Goal: Information Seeking & Learning: Learn about a topic

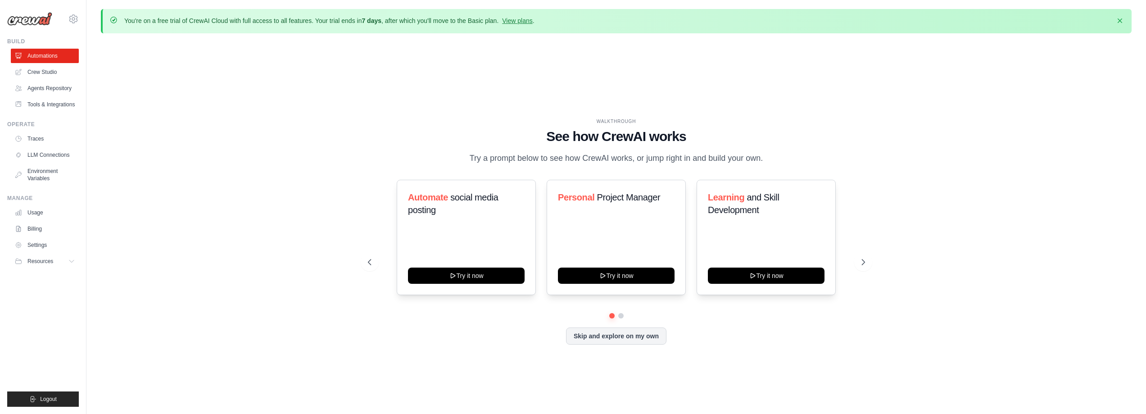
drag, startPoint x: 554, startPoint y: 140, endPoint x: 763, endPoint y: 161, distance: 210.5
click at [763, 161] on div "WALKTHROUGH See how [PERSON_NAME] works Try a prompt below to see how [PERSON_N…" at bounding box center [616, 141] width 497 height 47
click at [763, 161] on p "Try a prompt below to see how CrewAI works, or jump right in and build your own." at bounding box center [616, 158] width 303 height 13
drag, startPoint x: 125, startPoint y: 17, endPoint x: 268, endPoint y: 22, distance: 142.4
click at [268, 22] on p "You're on a free trial of CrewAI Cloud with full access to all features. Your t…" at bounding box center [329, 20] width 410 height 9
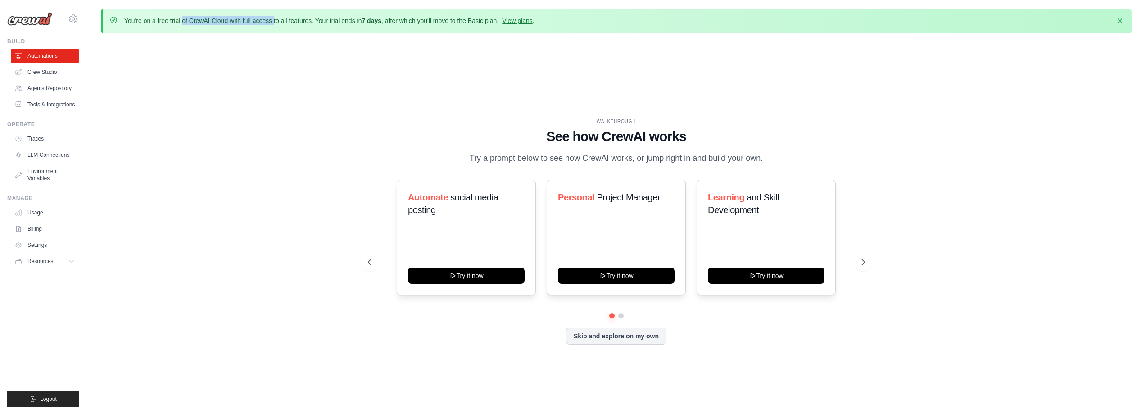
click at [268, 22] on p "You're on a free trial of CrewAI Cloud with full access to all features. Your t…" at bounding box center [329, 20] width 410 height 9
drag, startPoint x: 345, startPoint y: 18, endPoint x: 357, endPoint y: 19, distance: 12.6
click at [357, 19] on p "You're on a free trial of CrewAI Cloud with full access to all features. Your t…" at bounding box center [329, 20] width 410 height 9
drag, startPoint x: 322, startPoint y: 19, endPoint x: 595, endPoint y: 27, distance: 272.6
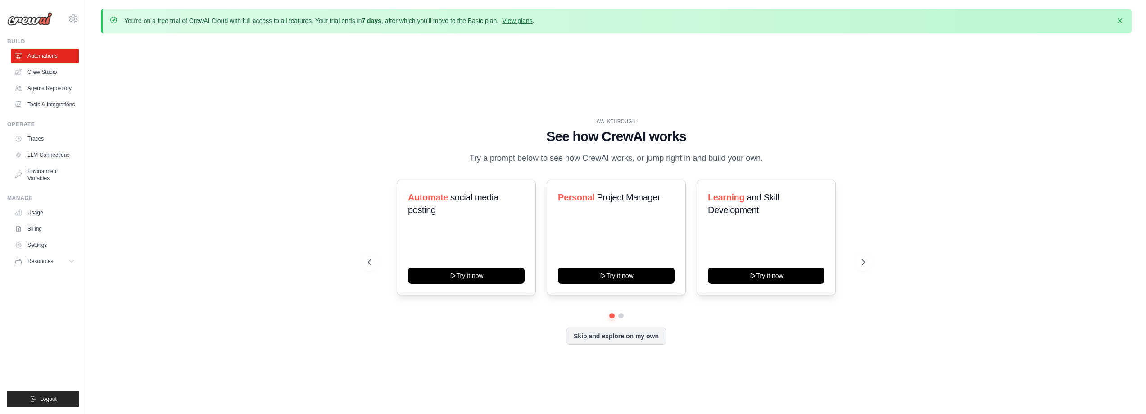
click at [595, 27] on div "You're on a free trial of CrewAI Cloud with full access to all features. Your t…" at bounding box center [616, 21] width 1031 height 24
click at [592, 23] on div "You're on a free trial of CrewAI Cloud with full access to all features. Your t…" at bounding box center [617, 21] width 1015 height 10
drag, startPoint x: 587, startPoint y: 22, endPoint x: 327, endPoint y: 23, distance: 260.8
click at [327, 23] on div "You're on a free trial of CrewAI Cloud with full access to all features. Your t…" at bounding box center [617, 21] width 1015 height 10
click at [327, 23] on p "You're on a free trial of CrewAI Cloud with full access to all features. Your t…" at bounding box center [329, 20] width 410 height 9
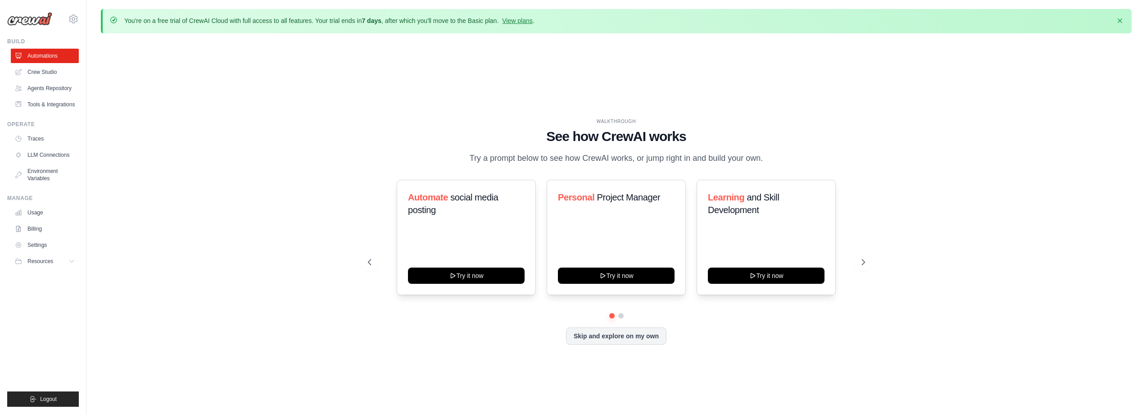
drag, startPoint x: 327, startPoint y: 23, endPoint x: 602, endPoint y: 24, distance: 275.2
click at [602, 24] on div "You're on a free trial of CrewAI Cloud with full access to all features. Your t…" at bounding box center [617, 21] width 1015 height 10
click at [511, 21] on link "View plans" at bounding box center [517, 20] width 30 height 7
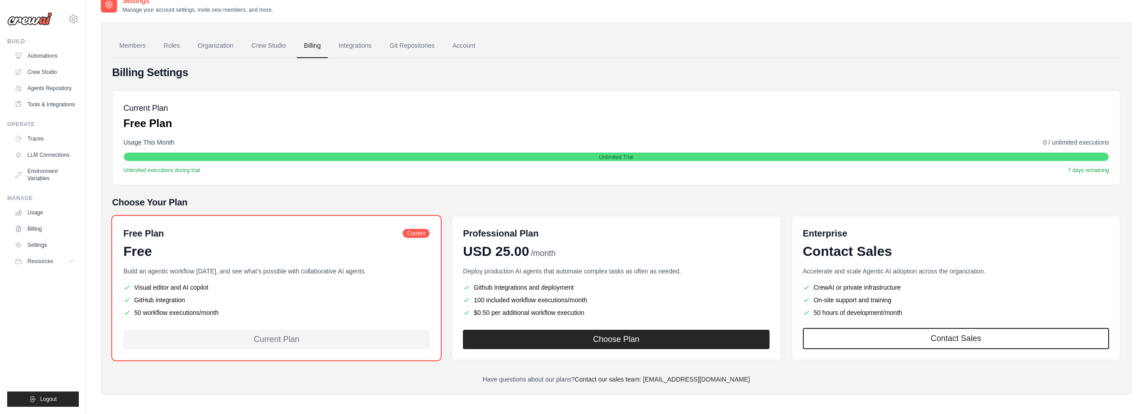
scroll to position [50, 0]
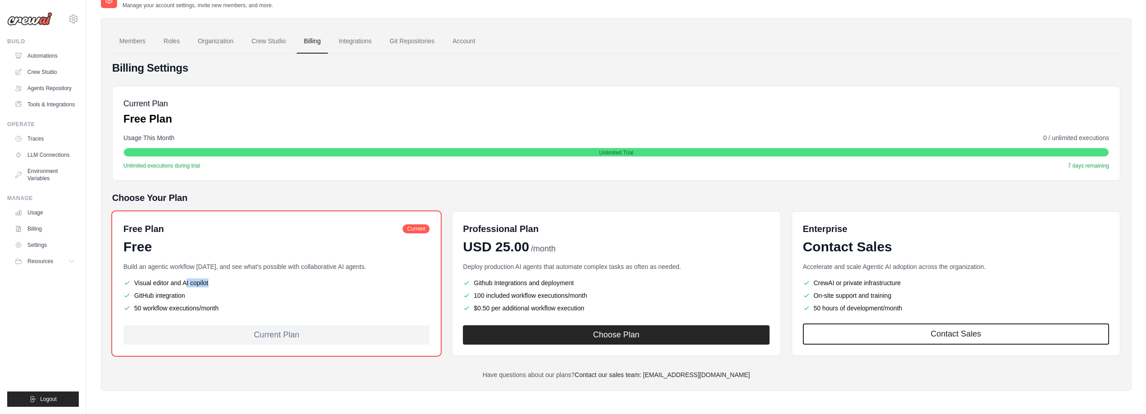
drag, startPoint x: 172, startPoint y: 286, endPoint x: 232, endPoint y: 287, distance: 60.4
click at [232, 287] on ul "Visual editor and AI copilot GitHub integration 50 workflow executions/month" at bounding box center [276, 295] width 306 height 34
drag, startPoint x: 153, startPoint y: 292, endPoint x: 218, endPoint y: 290, distance: 65.3
click at [218, 290] on ul "Visual editor and AI copilot GitHub integration 50 workflow executions/month" at bounding box center [276, 295] width 306 height 34
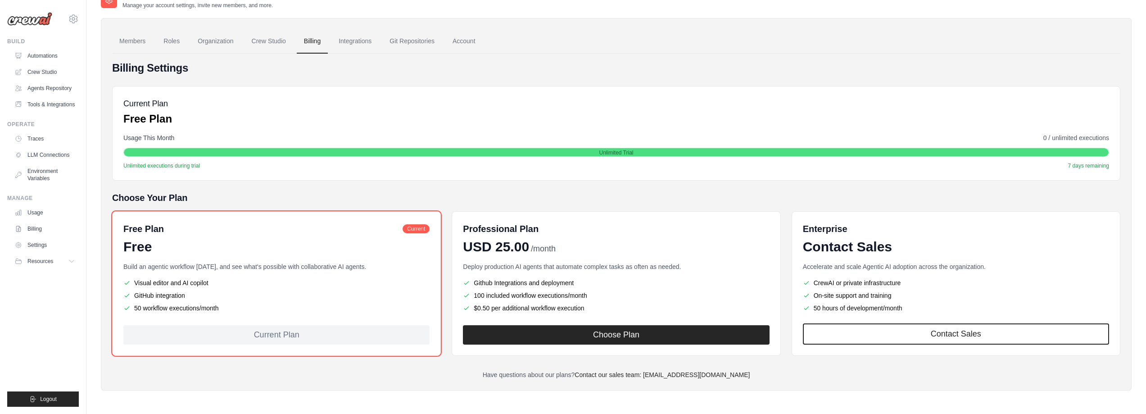
click at [218, 290] on ul "Visual editor and AI copilot GitHub integration 50 workflow executions/month" at bounding box center [276, 295] width 306 height 34
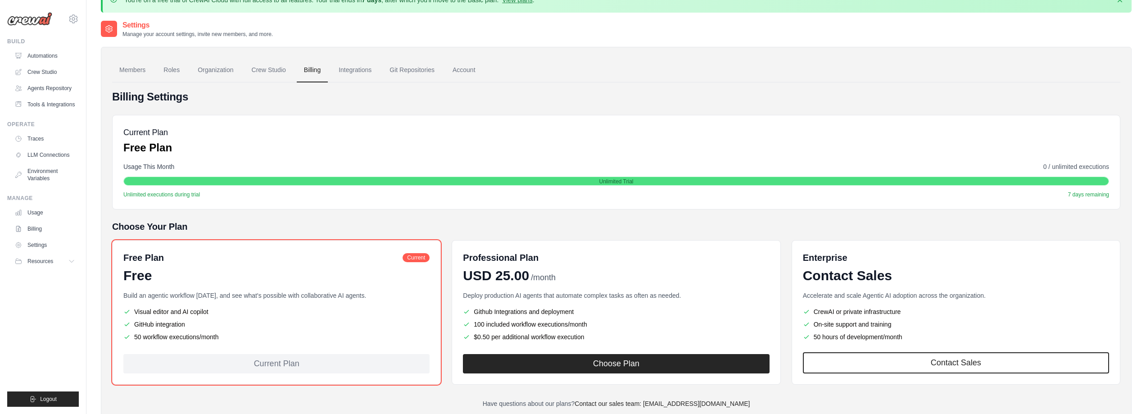
scroll to position [0, 0]
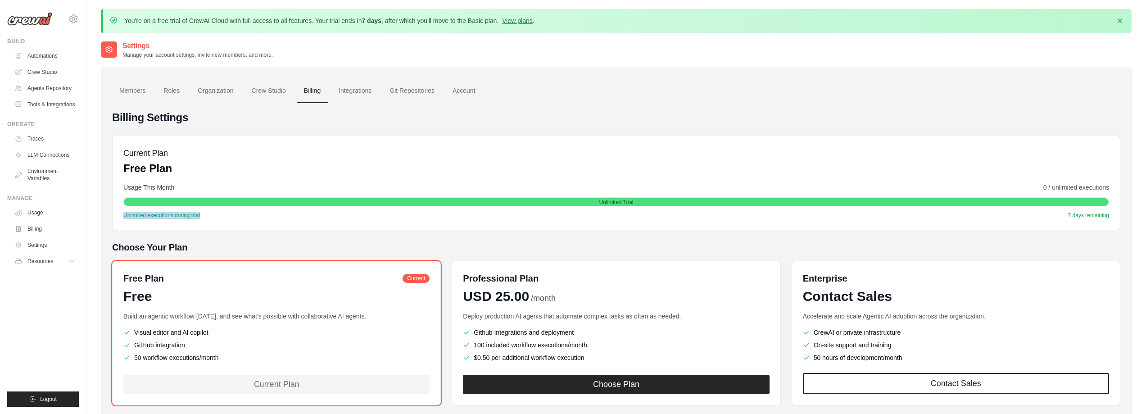
drag, startPoint x: 121, startPoint y: 216, endPoint x: 235, endPoint y: 221, distance: 113.6
click at [235, 221] on div "Current Plan Free Plan Usage This Month 0 / unlimited executions Unlimited Tria…" at bounding box center [616, 183] width 1008 height 95
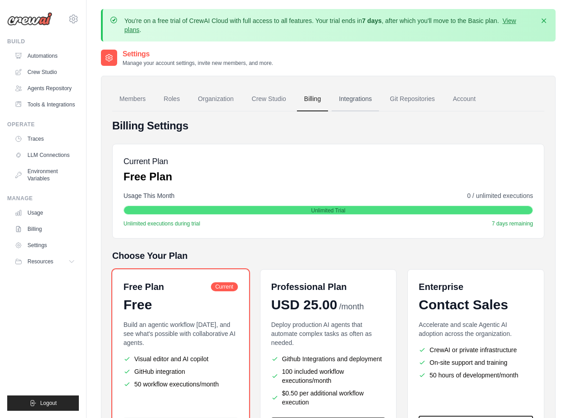
click at [361, 103] on link "Integrations" at bounding box center [354, 99] width 47 height 24
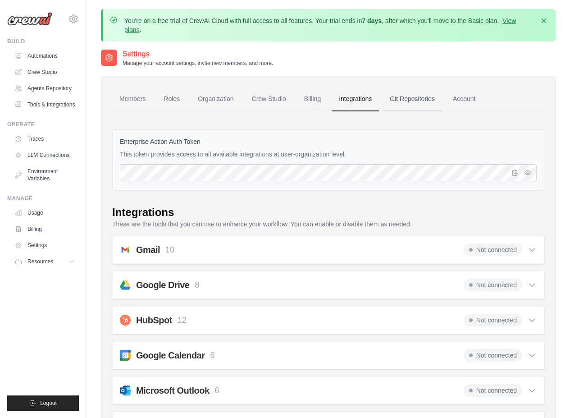
click at [405, 93] on link "Git Repositories" at bounding box center [411, 99] width 59 height 24
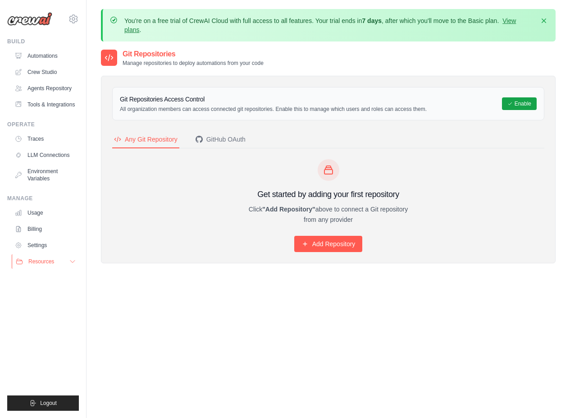
click at [40, 259] on span "Resources" at bounding box center [41, 261] width 26 height 7
click at [61, 283] on ul "Documentation GitHub Blog Video Tutorials" at bounding box center [47, 298] width 63 height 56
click at [59, 277] on span "Documentation" at bounding box center [50, 276] width 36 height 7
